Goal: Task Accomplishment & Management: Complete application form

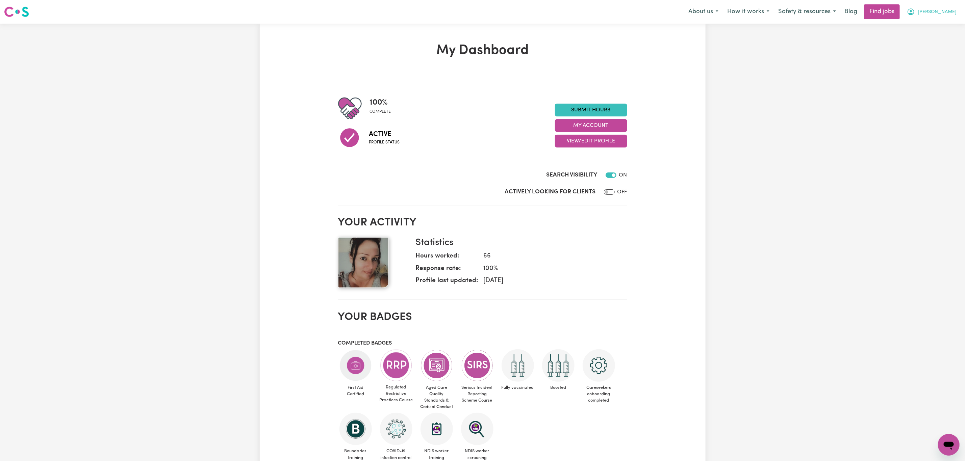
click at [957, 16] on button "[PERSON_NAME]" at bounding box center [932, 12] width 58 height 14
click at [939, 29] on link "My Account" at bounding box center [933, 26] width 53 height 13
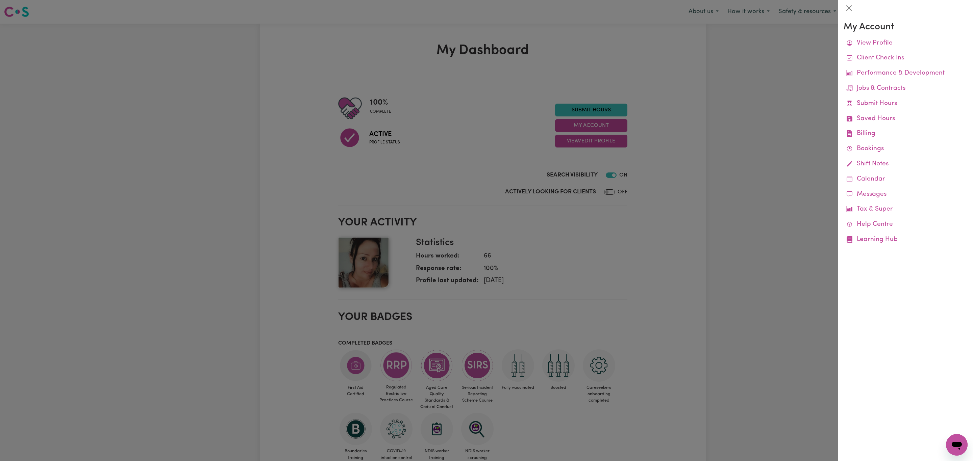
click at [796, 80] on div at bounding box center [486, 230] width 973 height 461
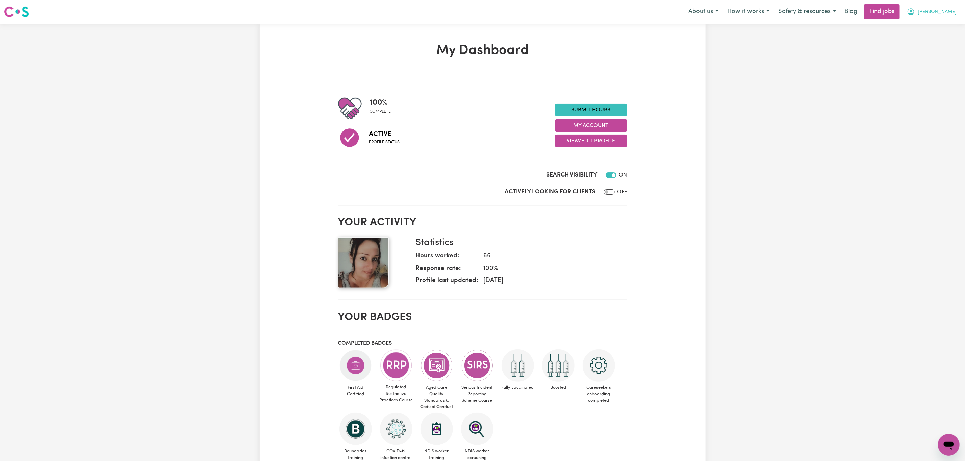
click at [944, 12] on span "[PERSON_NAME]" at bounding box center [937, 11] width 39 height 7
drag, startPoint x: 932, startPoint y: 37, endPoint x: 932, endPoint y: 33, distance: 4.1
click at [932, 36] on link "My Dashboard" at bounding box center [933, 38] width 53 height 13
click at [930, 25] on link "My Account" at bounding box center [933, 26] width 53 height 13
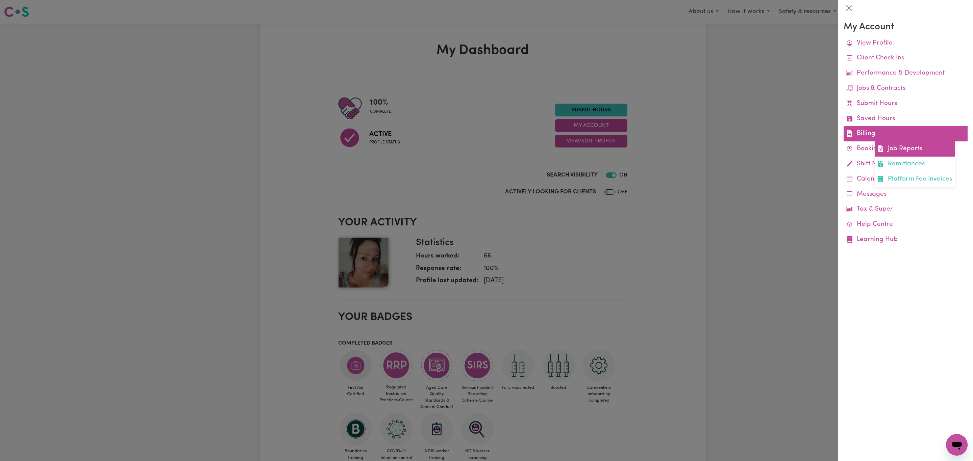
click at [905, 150] on link "Job Reports" at bounding box center [914, 149] width 80 height 15
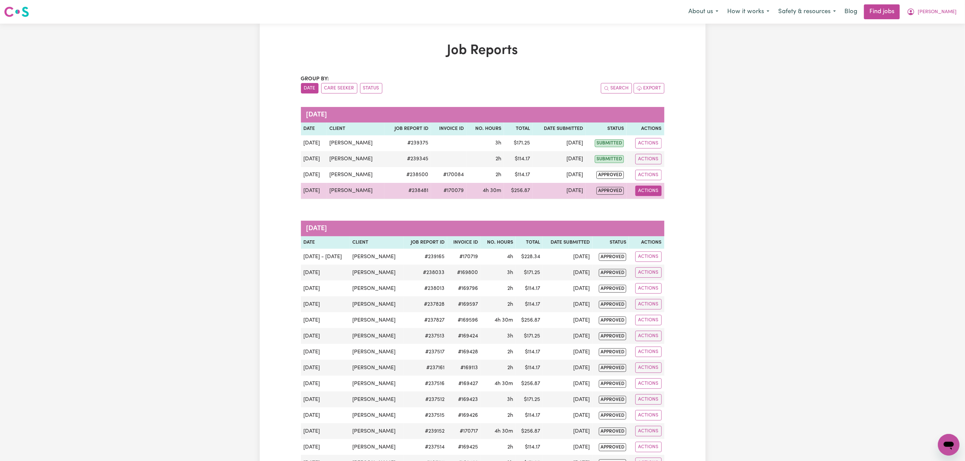
click at [655, 194] on button "Actions" at bounding box center [648, 191] width 26 height 10
click at [653, 208] on link "View Job Report" at bounding box center [666, 207] width 58 height 14
select select "pm"
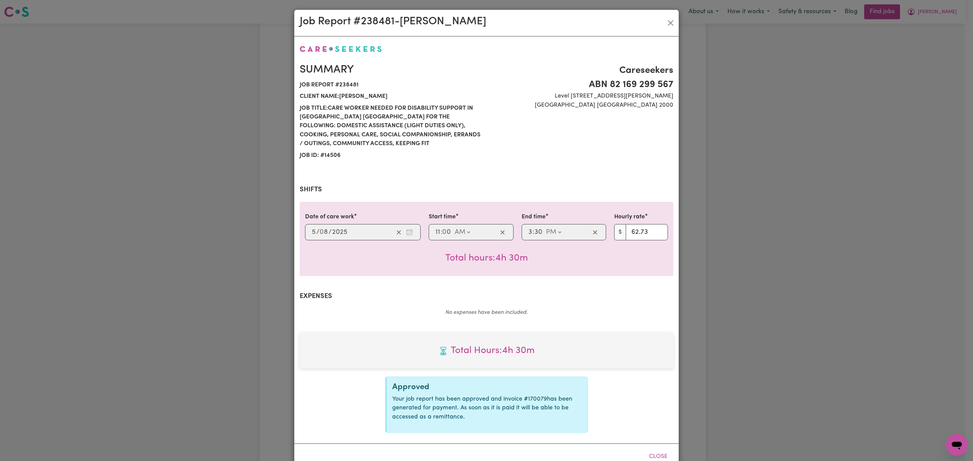
select select "62.73-Weekday"
click at [667, 21] on button "Close" at bounding box center [670, 23] width 11 height 11
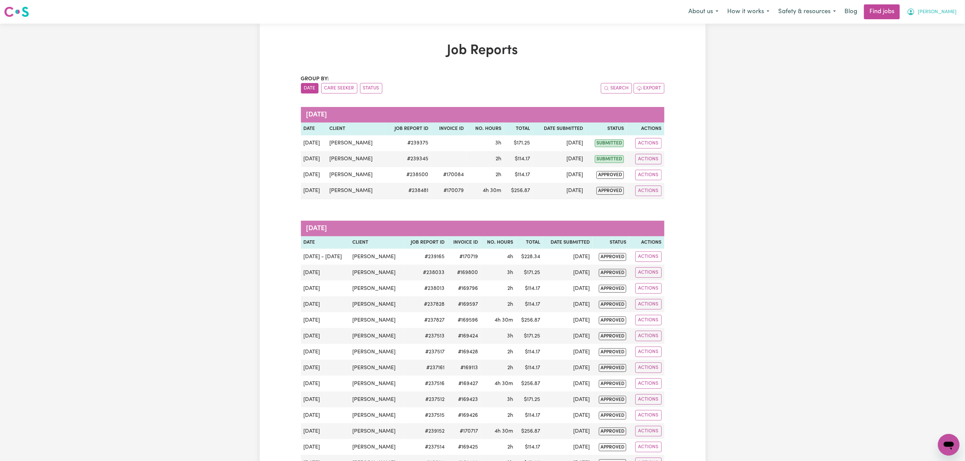
click at [950, 8] on button "[PERSON_NAME]" at bounding box center [932, 12] width 58 height 14
click at [935, 26] on link "My Account" at bounding box center [933, 26] width 53 height 13
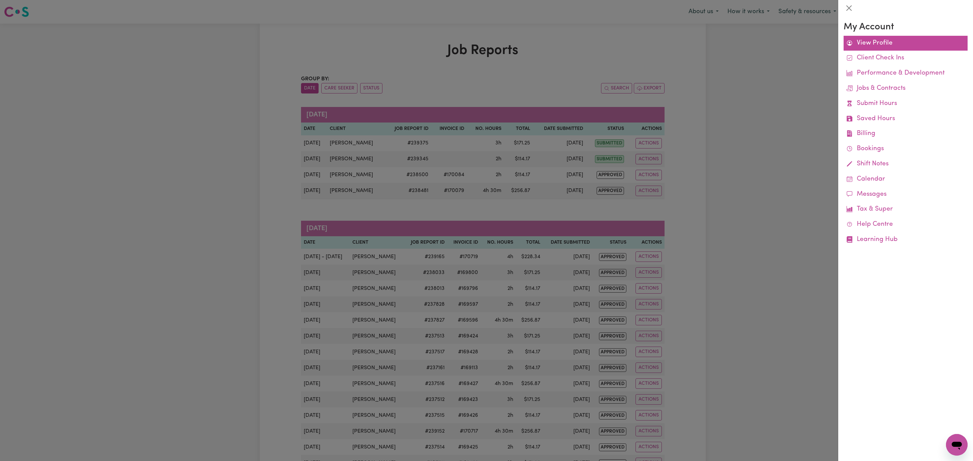
click at [870, 40] on link "View Profile" at bounding box center [905, 43] width 124 height 15
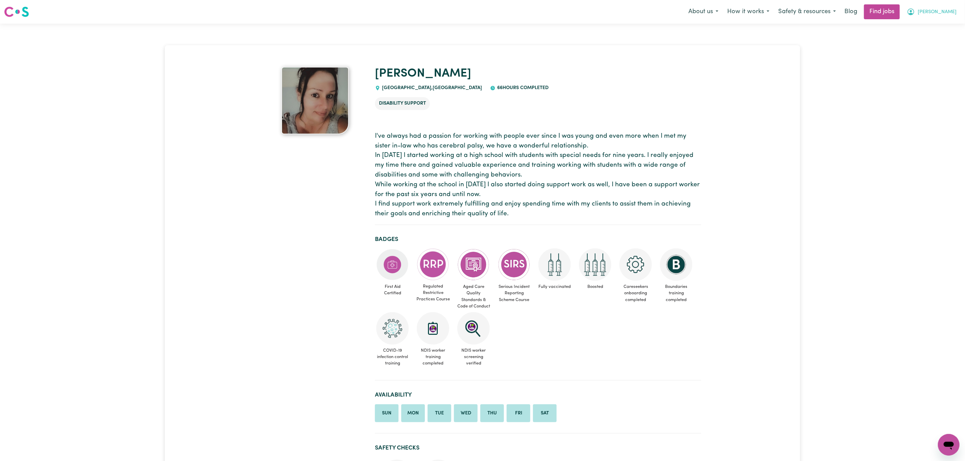
click at [951, 5] on button "[PERSON_NAME]" at bounding box center [932, 12] width 58 height 14
click at [937, 34] on link "My Dashboard" at bounding box center [933, 38] width 53 height 13
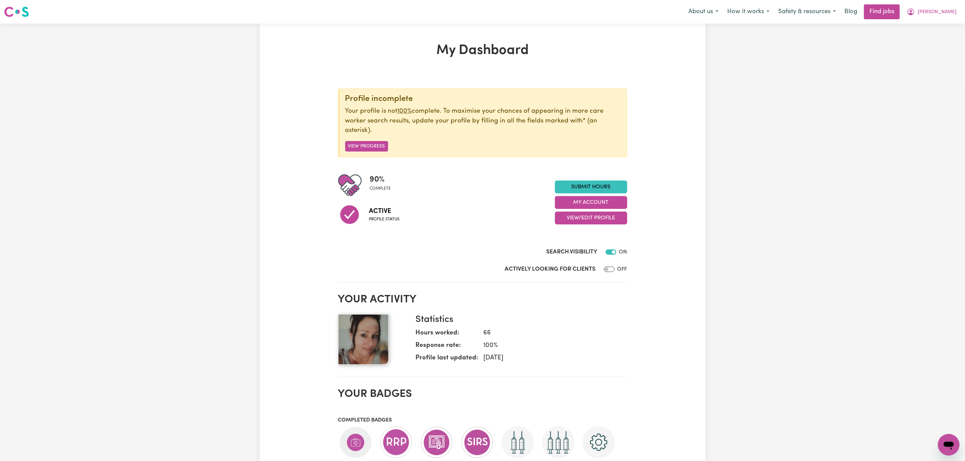
click at [582, 178] on section "Profile incomplete Your profile is not 100% complete. To maximise your chances …" at bounding box center [482, 179] width 289 height 208
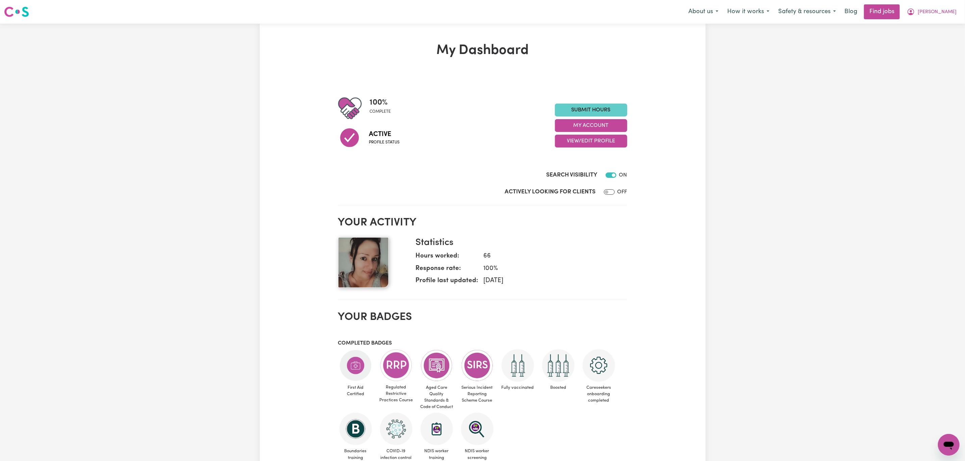
click at [588, 106] on link "Submit Hours" at bounding box center [591, 110] width 72 height 13
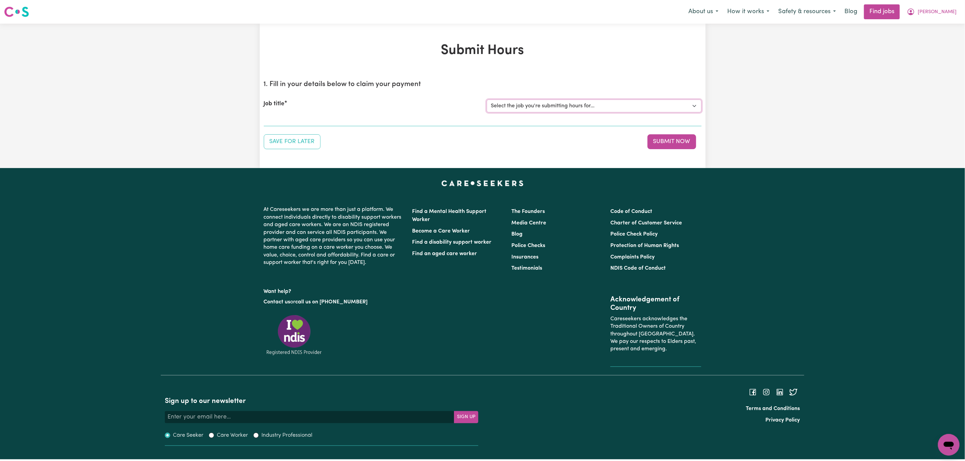
click at [532, 102] on select "Select the job you're submitting hours for... [Joel Hill] Care worker needed in…" at bounding box center [594, 106] width 215 height 13
select select "14506"
click at [487, 100] on select "Select the job you're submitting hours for... [Joel Hill] Care worker needed in…" at bounding box center [594, 106] width 215 height 13
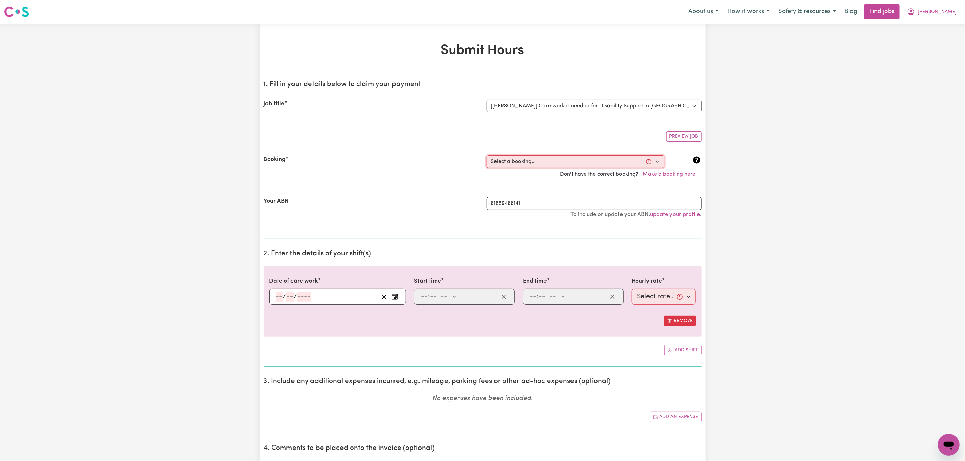
click at [584, 159] on select "Select a booking... Tue, July 22, 2025 - 11:00am to 03:30pm (RECURRING) Fri, Ju…" at bounding box center [576, 161] width 178 height 13
select select "357573"
click at [487, 156] on select "Select a booking... Tue, July 22, 2025 - 11:00am to 03:30pm (RECURRING) Fri, Ju…" at bounding box center [576, 161] width 178 height 13
type input "2025-08-12"
type input "12"
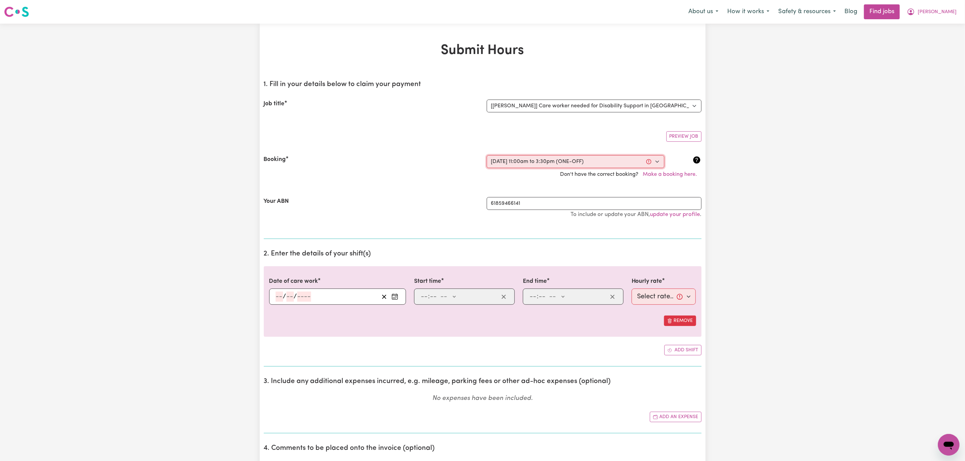
type input "8"
type input "2025"
type input "11:00"
type input "11"
type input "0"
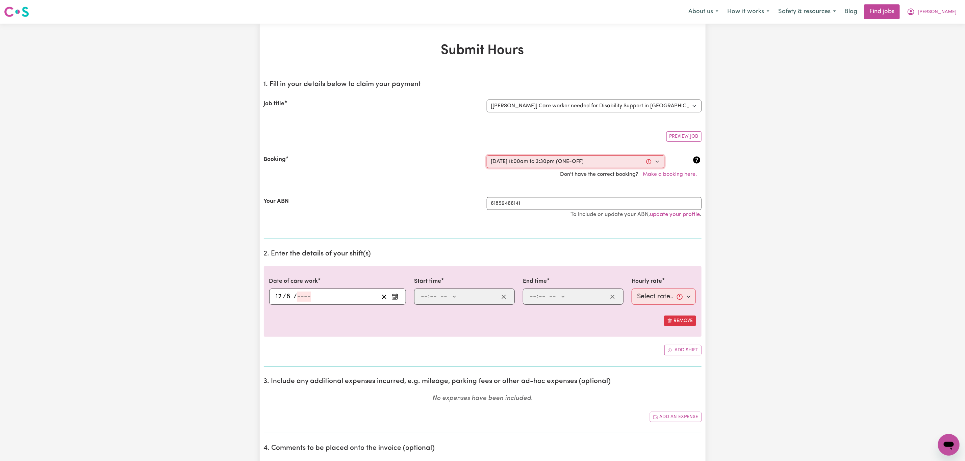
select select "am"
type input "15:30"
type input "3"
type input "30"
select select "pm"
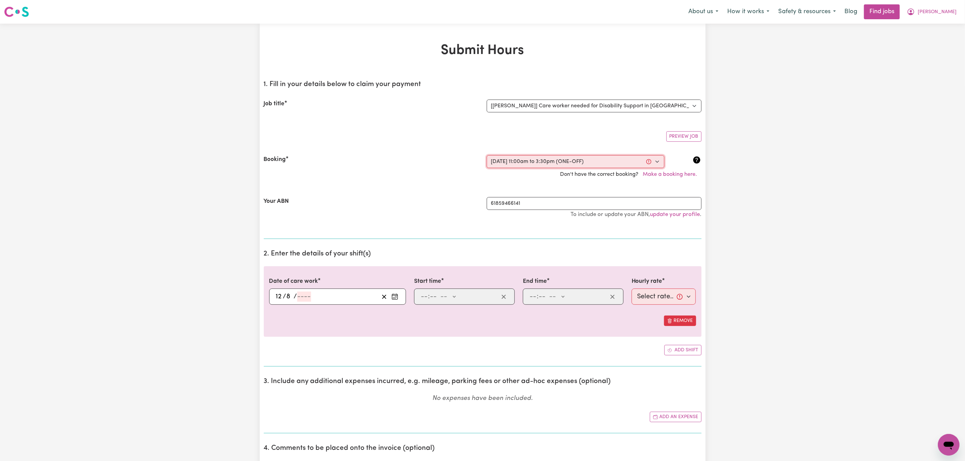
select select "62.73-Weekday"
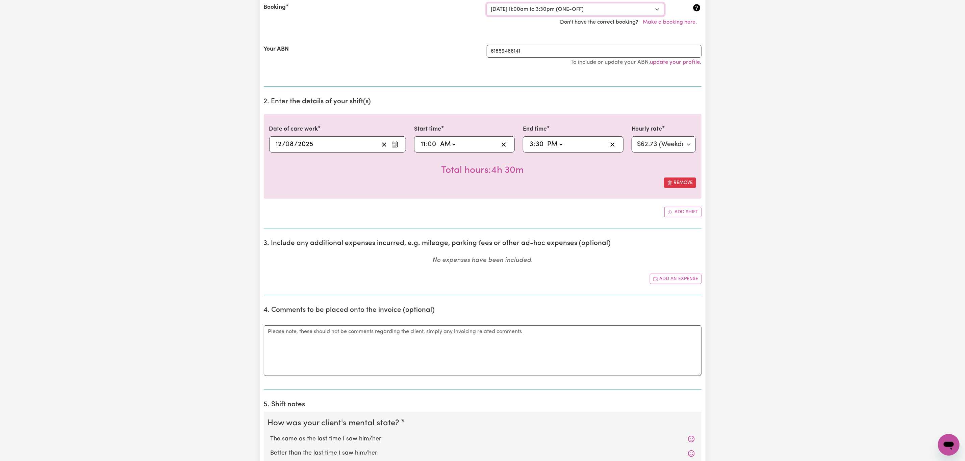
scroll to position [253, 0]
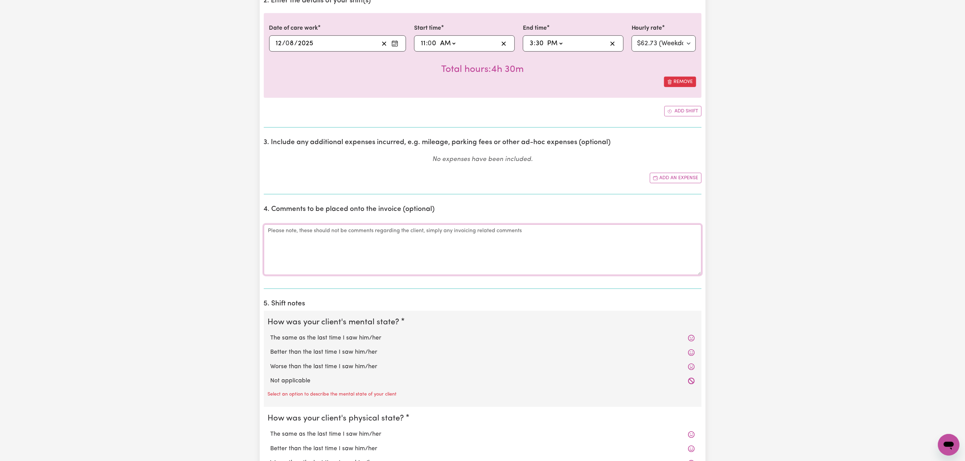
click at [383, 258] on textarea "Comments" at bounding box center [483, 250] width 438 height 51
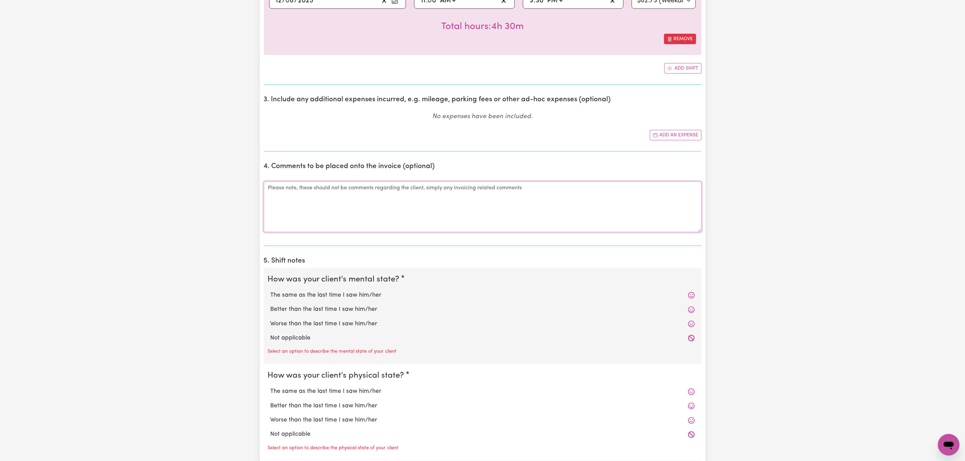
scroll to position [355, 0]
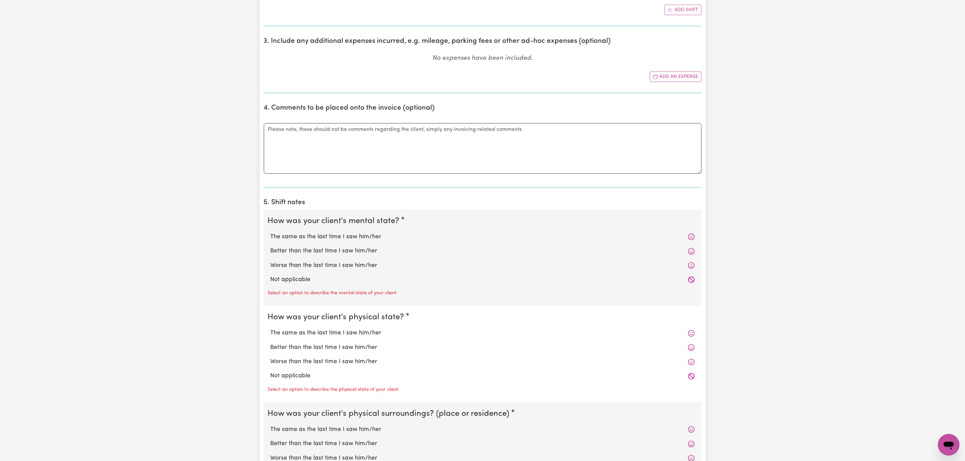
click at [379, 284] on label "Not applicable" at bounding box center [483, 280] width 424 height 9
click at [271, 276] on input "Not applicable" at bounding box center [270, 275] width 0 height 0
radio input "true"
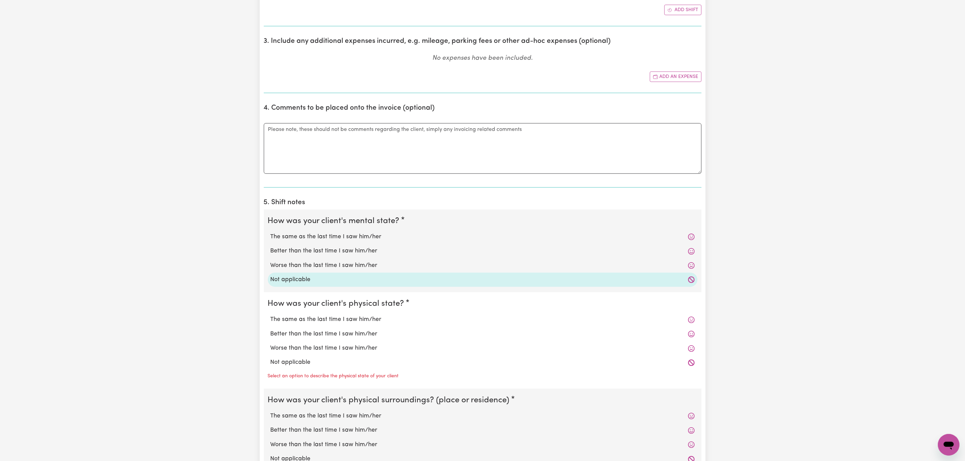
click at [299, 367] on label "Not applicable" at bounding box center [483, 362] width 424 height 9
click at [271, 358] on input "Not applicable" at bounding box center [270, 358] width 0 height 0
radio input "true"
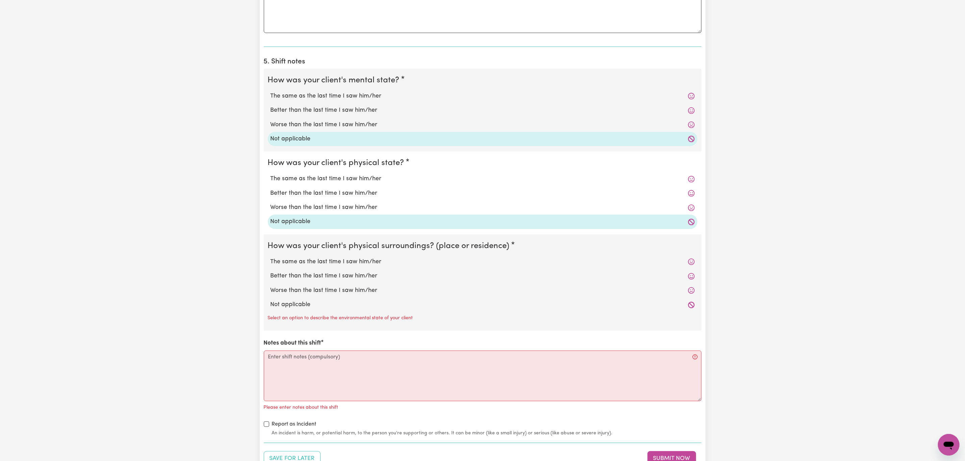
scroll to position [507, 0]
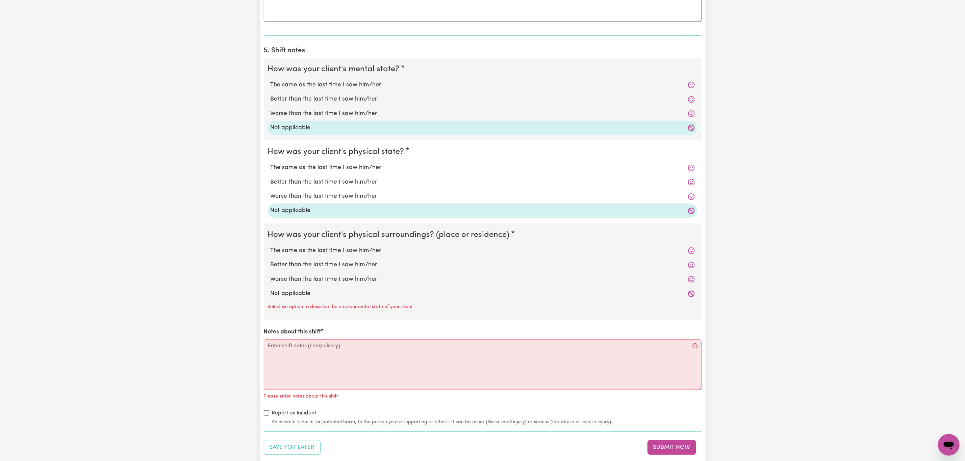
click at [315, 294] on label "Not applicable" at bounding box center [483, 293] width 424 height 9
click at [271, 289] on input "Not applicable" at bounding box center [270, 289] width 0 height 0
radio input "true"
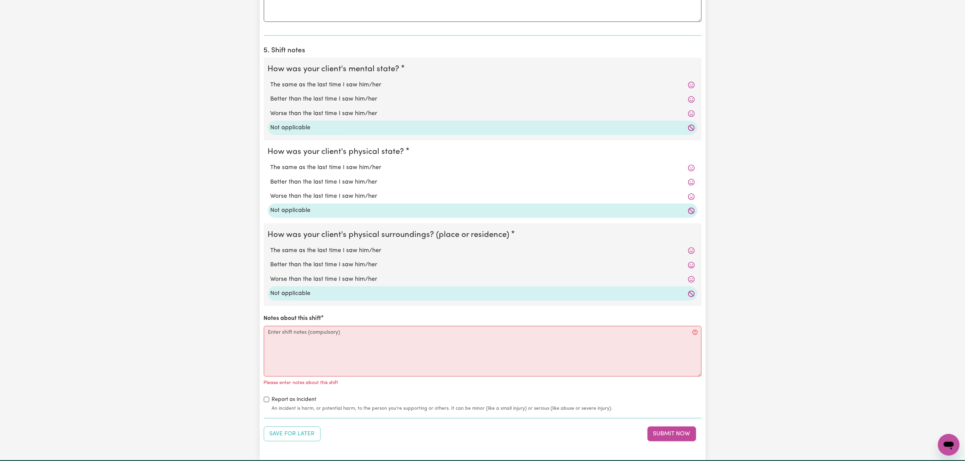
click at [291, 384] on p "Please enter notes about this shift" at bounding box center [301, 383] width 75 height 7
click at [311, 353] on textarea "Notes about this shift" at bounding box center [483, 351] width 438 height 51
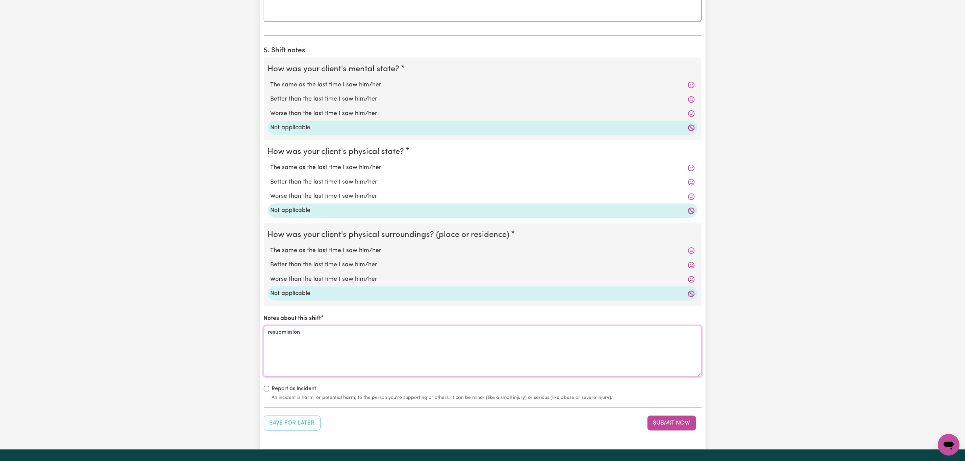
click at [333, 359] on textarea "resubmission" at bounding box center [483, 351] width 438 height 51
type textarea "resubmission"
click at [674, 427] on button "Submit Now" at bounding box center [672, 423] width 49 height 15
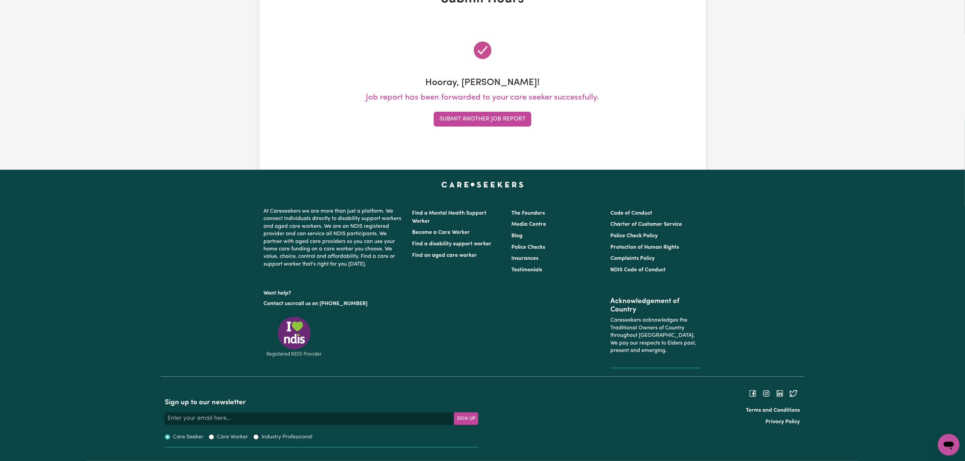
scroll to position [0, 0]
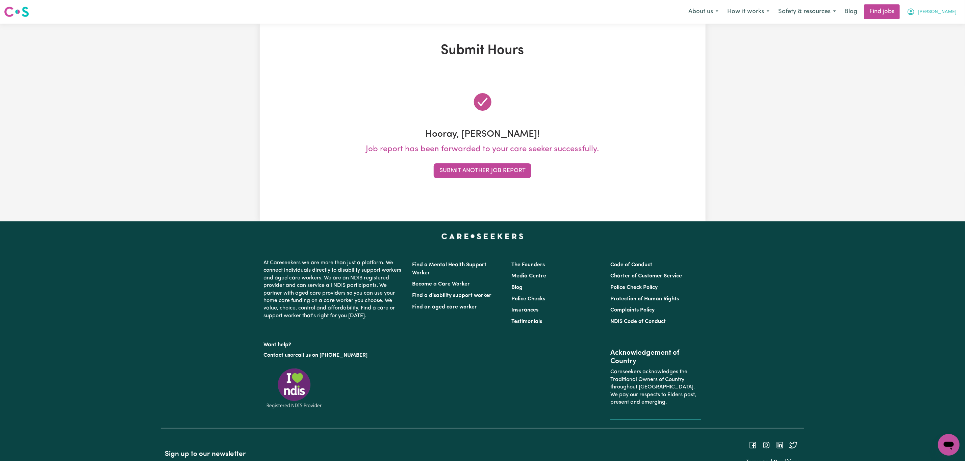
click at [945, 14] on span "[PERSON_NAME]" at bounding box center [937, 11] width 39 height 7
click at [940, 22] on link "My Account" at bounding box center [933, 26] width 53 height 13
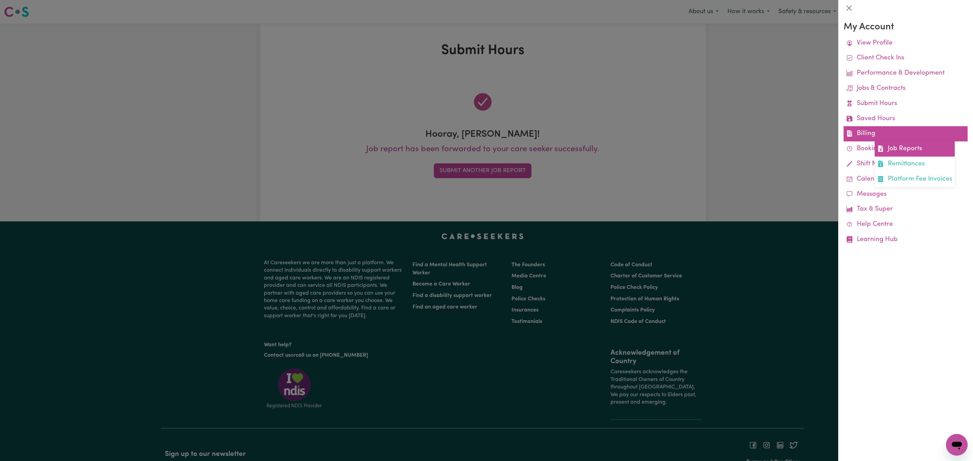
click at [890, 149] on link "Job Reports" at bounding box center [914, 149] width 80 height 15
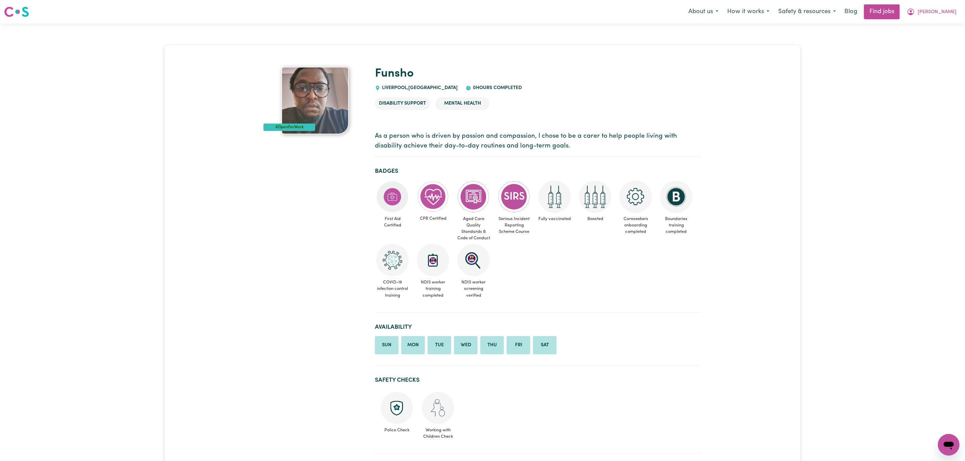
click at [935, 22] on nav "Menu About us How it works Safety & resources Blog Find jobs [PERSON_NAME]" at bounding box center [482, 12] width 965 height 24
click at [942, 17] on button "[PERSON_NAME]" at bounding box center [932, 12] width 58 height 14
click at [935, 54] on link "Logout" at bounding box center [933, 51] width 53 height 13
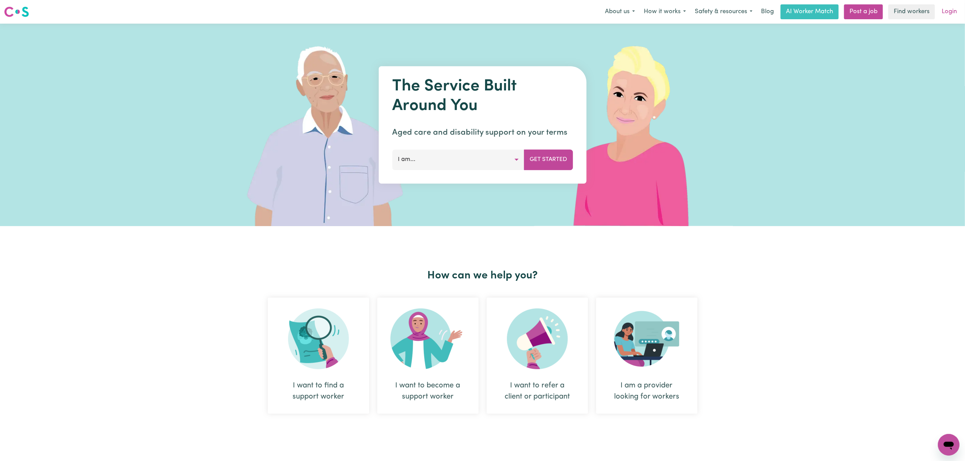
click at [952, 10] on link "Login" at bounding box center [949, 11] width 23 height 15
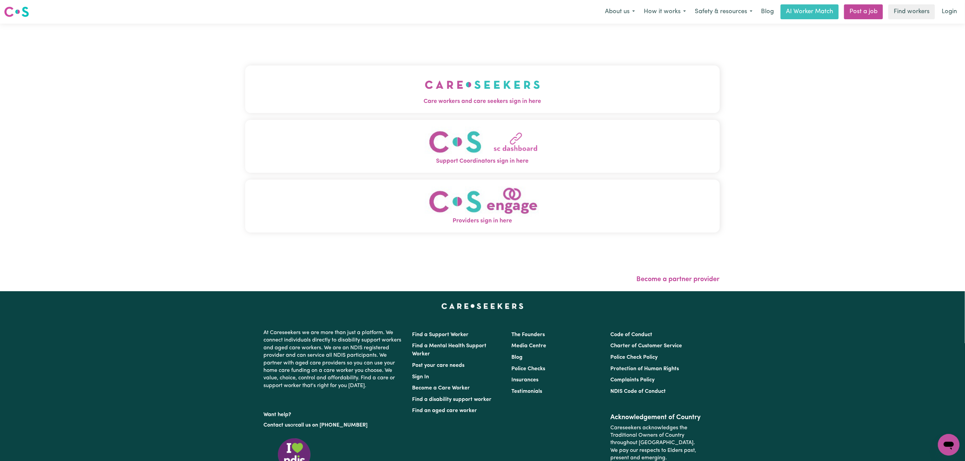
click at [321, 86] on button "Care workers and care seekers sign in here" at bounding box center [482, 89] width 475 height 47
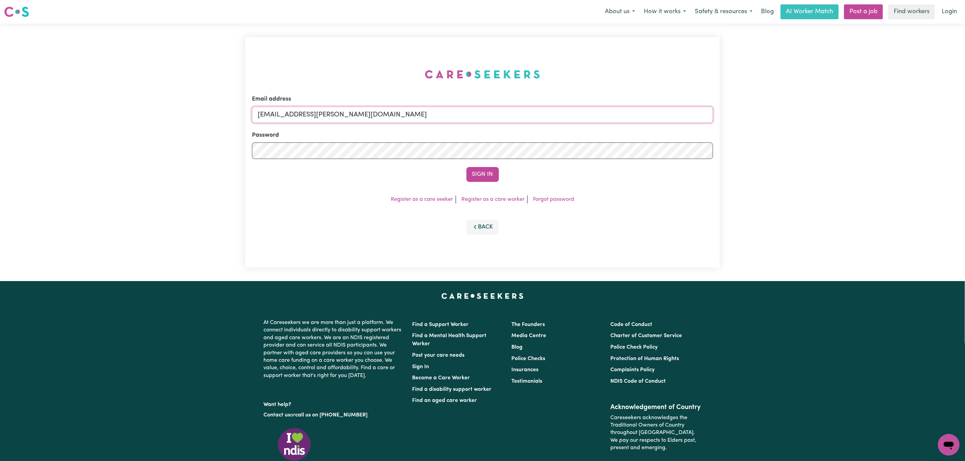
drag, startPoint x: 296, startPoint y: 115, endPoint x: 488, endPoint y: 128, distance: 192.3
click at [487, 128] on form "Email address [EMAIL_ADDRESS][PERSON_NAME][DOMAIN_NAME] Password Sign In" at bounding box center [482, 138] width 461 height 87
paste input "[EMAIL_ADDRESS][DOMAIN_NAME]"
drag, startPoint x: 305, startPoint y: 113, endPoint x: 294, endPoint y: 113, distance: 10.8
click at [294, 113] on input "superuser~ [EMAIL_ADDRESS][DOMAIN_NAME]" at bounding box center [482, 115] width 461 height 16
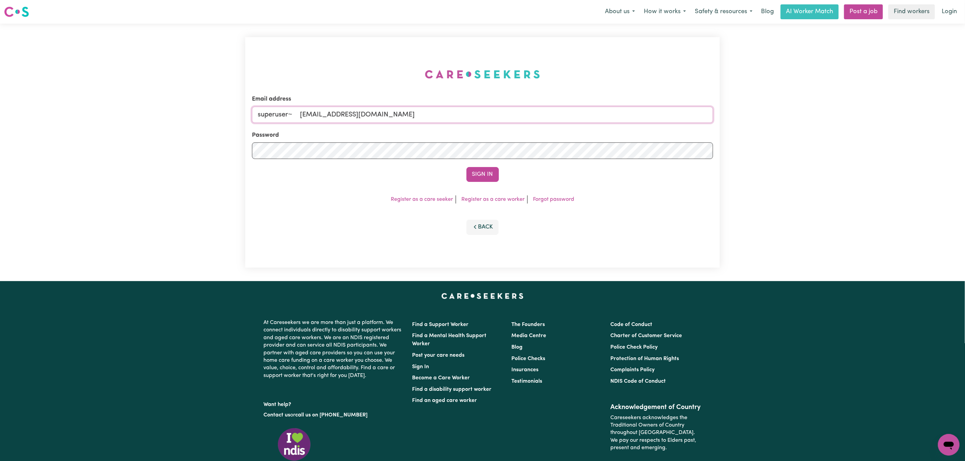
click at [296, 113] on input "superuser~ [EMAIL_ADDRESS][DOMAIN_NAME]" at bounding box center [482, 115] width 461 height 16
click at [303, 116] on input "superuser~ [EMAIL_ADDRESS][DOMAIN_NAME]" at bounding box center [482, 115] width 461 height 16
type input "superuser~[EMAIL_ADDRESS][DOMAIN_NAME]"
click at [466, 167] on button "Sign In" at bounding box center [482, 174] width 32 height 15
